Goal: Find specific page/section: Find specific page/section

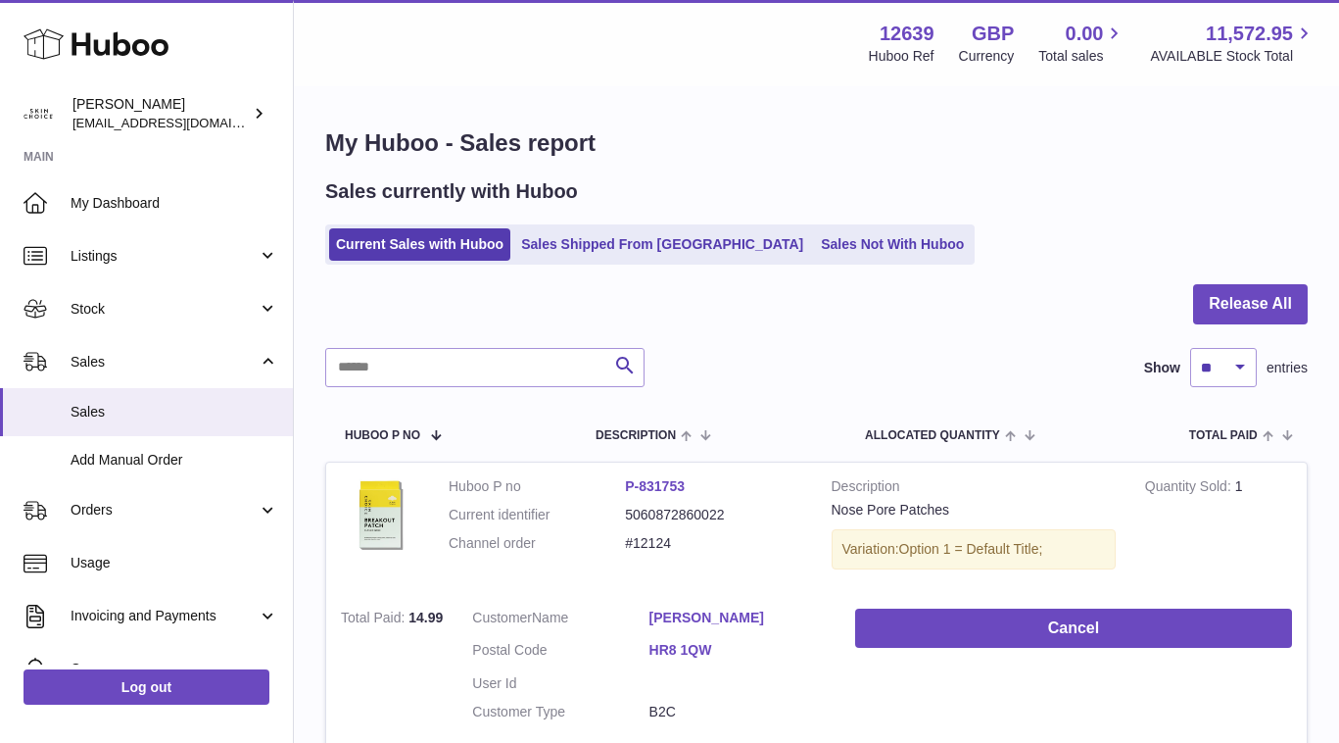
click at [104, 411] on span "Sales" at bounding box center [175, 412] width 208 height 19
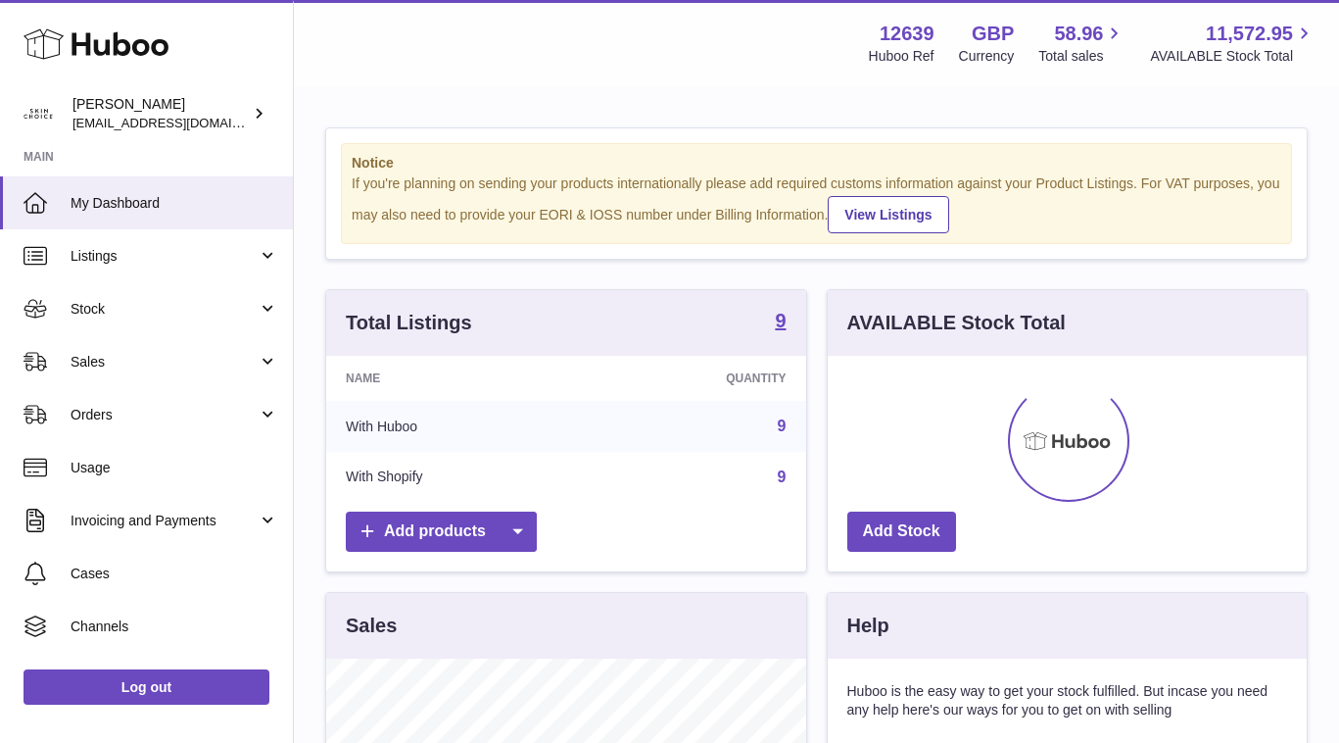
scroll to position [306, 479]
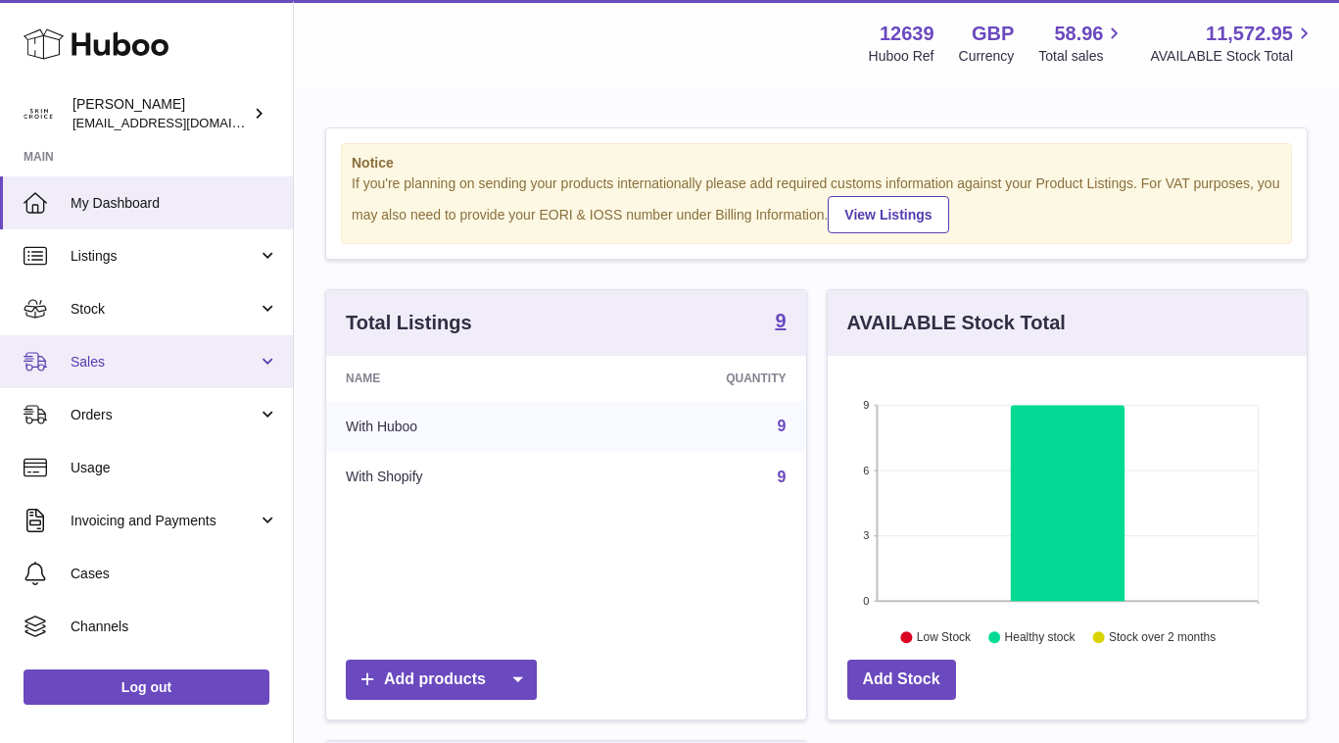
click at [220, 365] on span "Sales" at bounding box center [164, 362] width 187 height 19
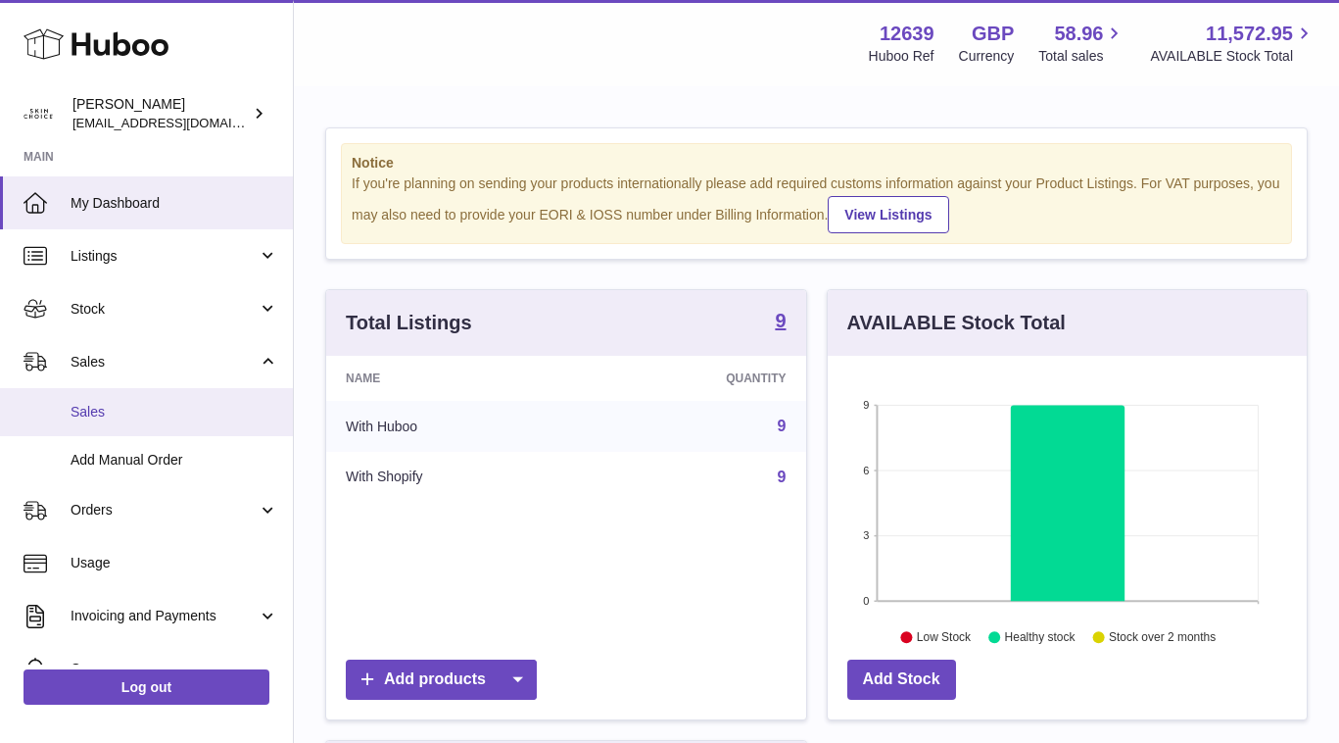
click at [214, 401] on link "Sales" at bounding box center [146, 412] width 293 height 48
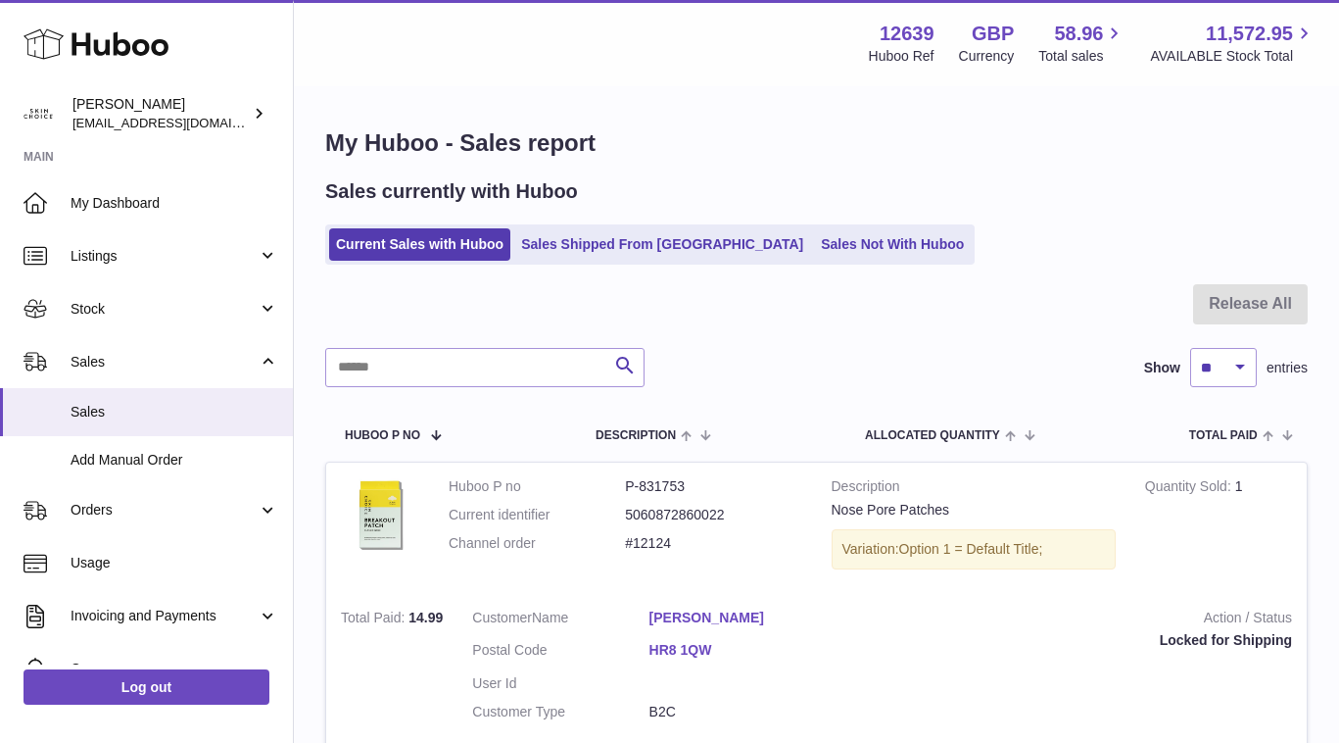
click at [114, 61] on icon at bounding box center [96, 43] width 145 height 39
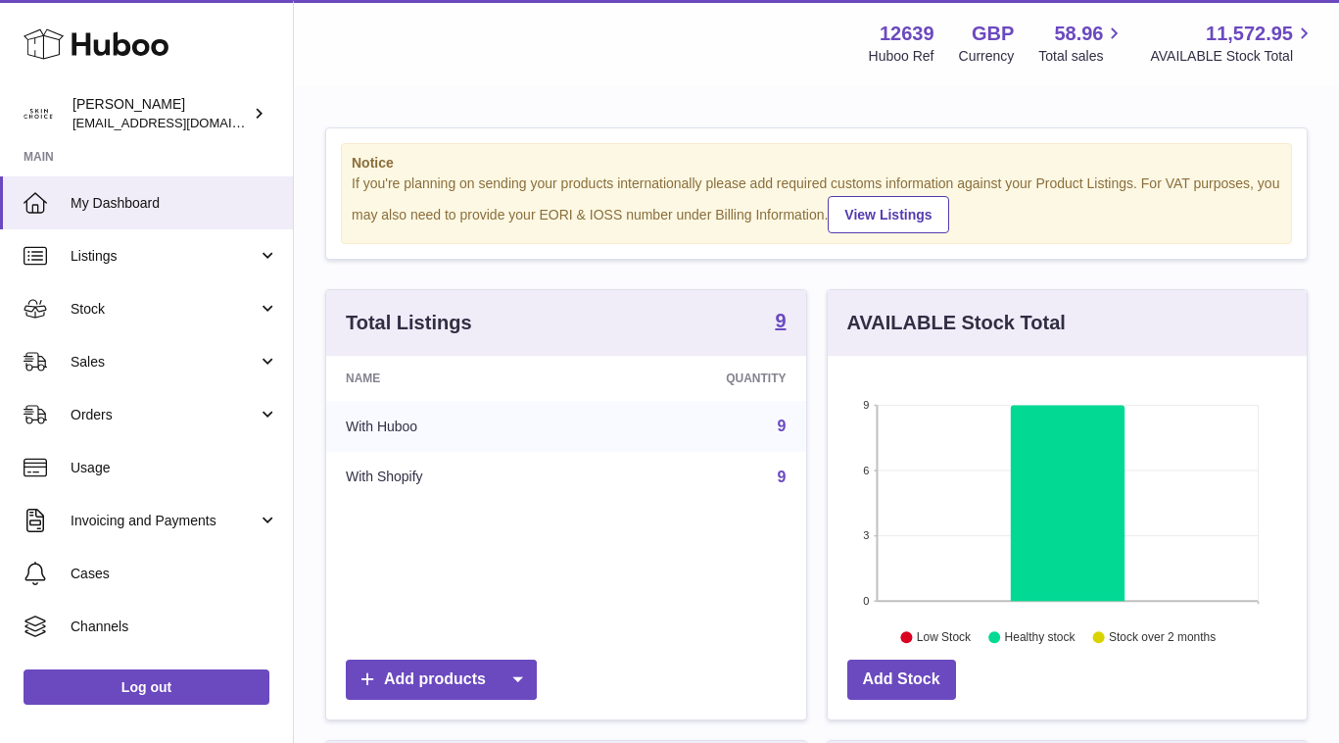
scroll to position [306, 479]
